Goal: Task Accomplishment & Management: Use online tool/utility

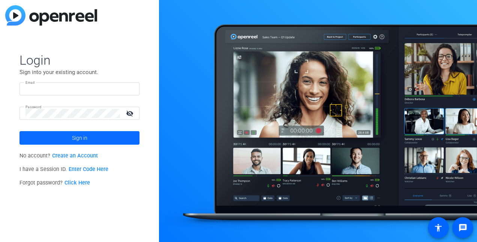
type input "[PERSON_NAME][EMAIL_ADDRESS][DOMAIN_NAME]"
click at [73, 141] on span "Sign in" at bounding box center [79, 137] width 15 height 19
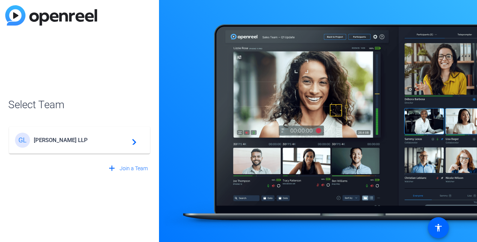
click at [130, 143] on mat-icon "navigate_next" at bounding box center [132, 139] width 9 height 9
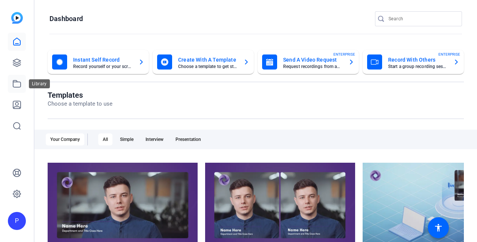
click at [19, 78] on link at bounding box center [17, 84] width 18 height 18
click at [17, 83] on icon at bounding box center [16, 83] width 9 height 9
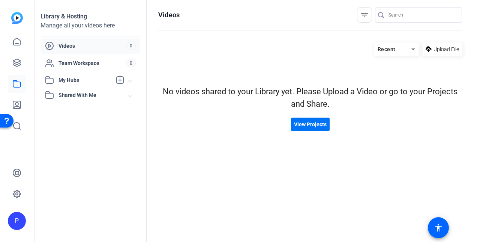
click at [309, 123] on span "View Projects" at bounding box center [310, 124] width 33 height 8
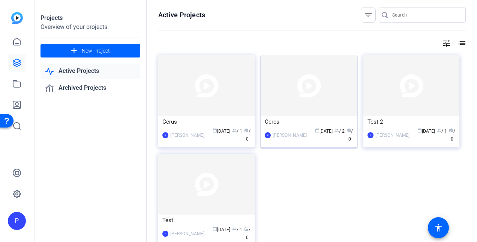
click at [290, 114] on img at bounding box center [309, 85] width 96 height 61
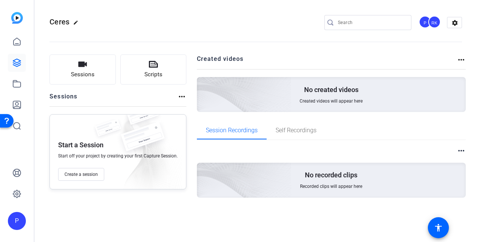
click at [176, 196] on div "Sessions Scripts Sessions more_horiz Start a Session Start off your project by …" at bounding box center [118, 137] width 137 height 167
click at [462, 59] on mat-icon "more_horiz" at bounding box center [461, 59] width 9 height 9
click at [377, 57] on div at bounding box center [238, 121] width 477 height 242
click at [17, 85] on icon at bounding box center [16, 83] width 9 height 9
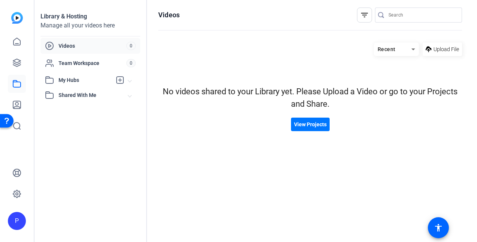
click at [83, 96] on span "Shared With Me" at bounding box center [94, 95] width 70 height 8
click at [75, 95] on span "Shared With Me" at bounding box center [94, 95] width 70 height 8
click at [120, 80] on icon at bounding box center [120, 80] width 7 height 7
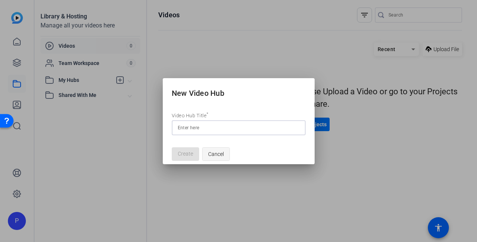
click at [218, 155] on span "Cancel" at bounding box center [216, 154] width 16 height 14
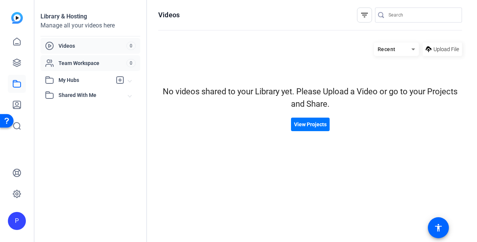
click at [75, 62] on span "Team Workspace" at bounding box center [93, 63] width 68 height 8
click at [309, 124] on span "View Projects" at bounding box center [310, 124] width 33 height 8
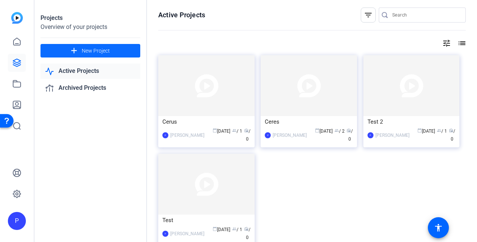
click at [74, 48] on mat-icon "add" at bounding box center [73, 50] width 9 height 9
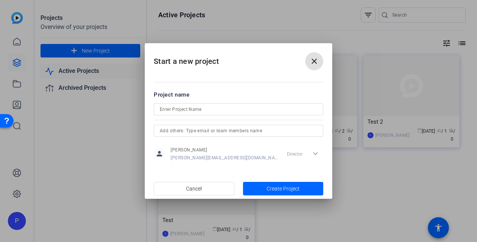
click at [191, 111] on input at bounding box center [239, 109] width 158 height 9
paste input "MIT"
type input "MIT"
click at [190, 130] on input "text" at bounding box center [239, 130] width 158 height 9
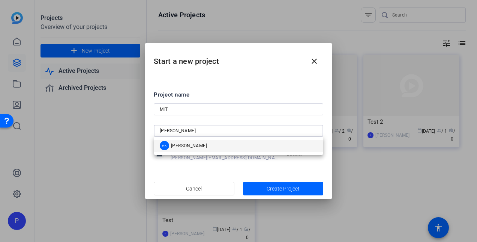
type input "[PERSON_NAME]"
click at [188, 146] on span "[PERSON_NAME]" at bounding box center [189, 146] width 36 height 6
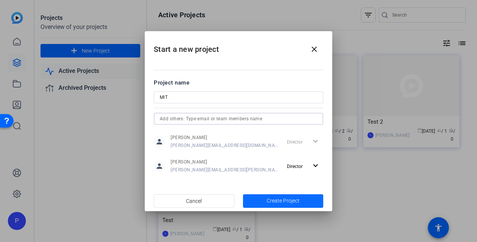
click at [270, 199] on span "Create Project" at bounding box center [283, 201] width 33 height 8
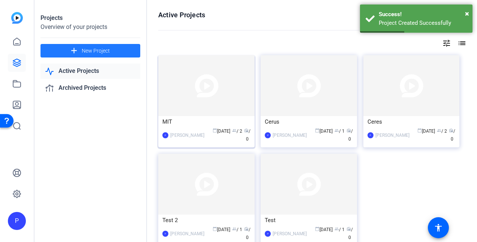
click at [185, 98] on img at bounding box center [206, 85] width 96 height 61
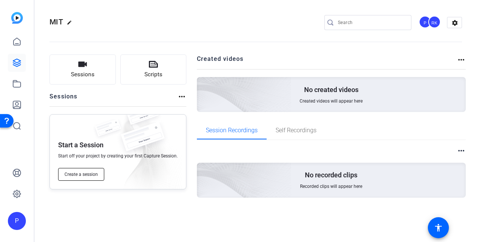
click at [91, 175] on span "Create a session" at bounding box center [81, 174] width 33 height 6
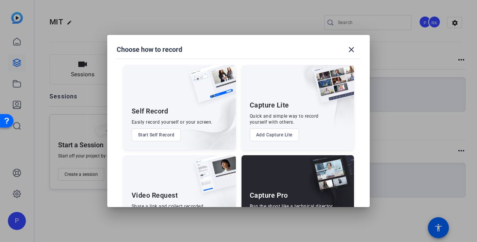
scroll to position [40, 0]
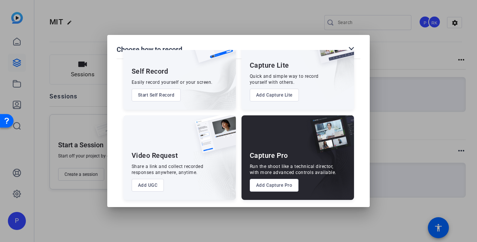
click at [145, 185] on button "Add UGC" at bounding box center [148, 185] width 33 height 13
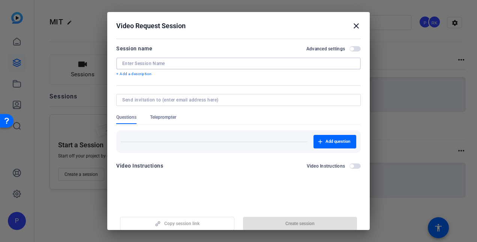
click at [166, 61] on input at bounding box center [238, 63] width 233 height 6
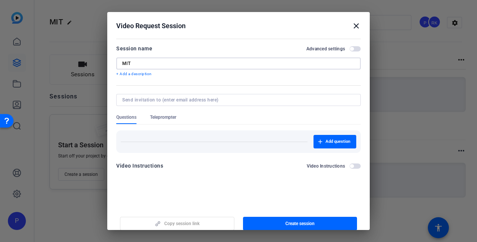
scroll to position [8, 0]
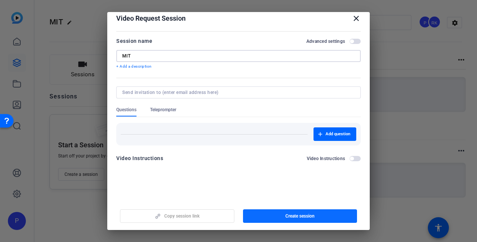
type input "MIT"
click at [296, 214] on span "Create session" at bounding box center [299, 216] width 29 height 6
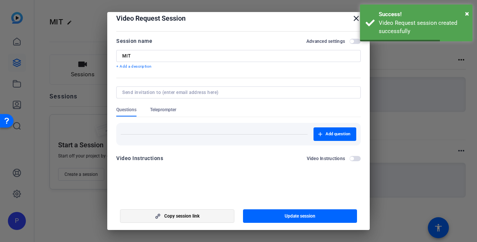
click at [187, 214] on span "Copy session link" at bounding box center [181, 216] width 35 height 6
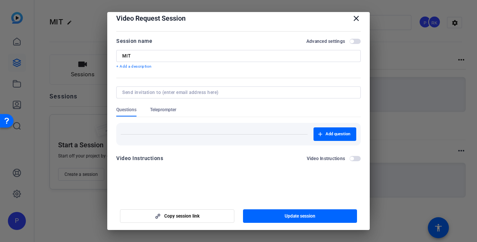
click at [352, 18] on mat-icon "close" at bounding box center [356, 18] width 9 height 9
